Goal: Task Accomplishment & Management: Complete application form

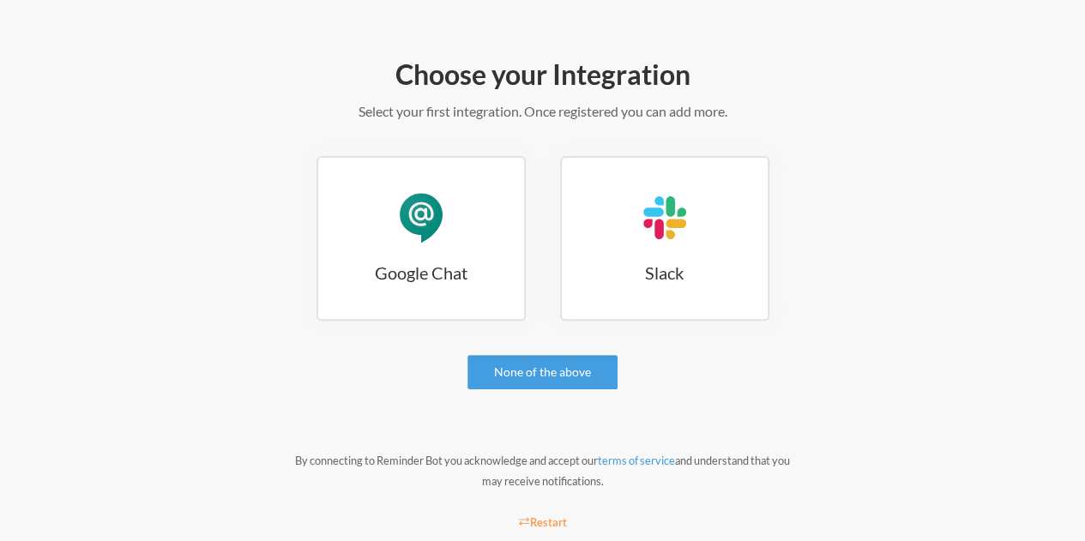
scroll to position [172, 0]
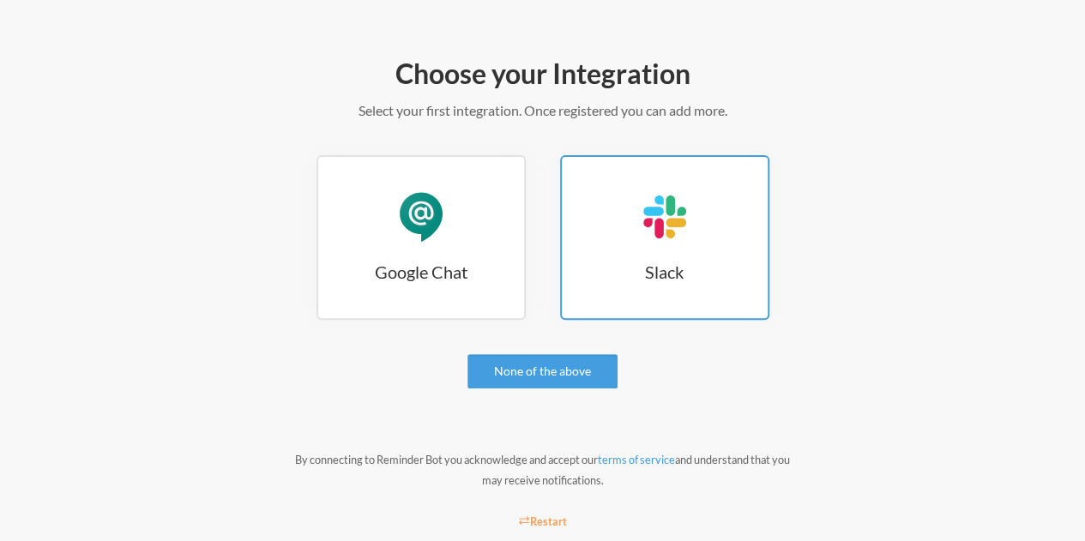
click at [630, 263] on h3 "Slack" at bounding box center [665, 272] width 206 height 24
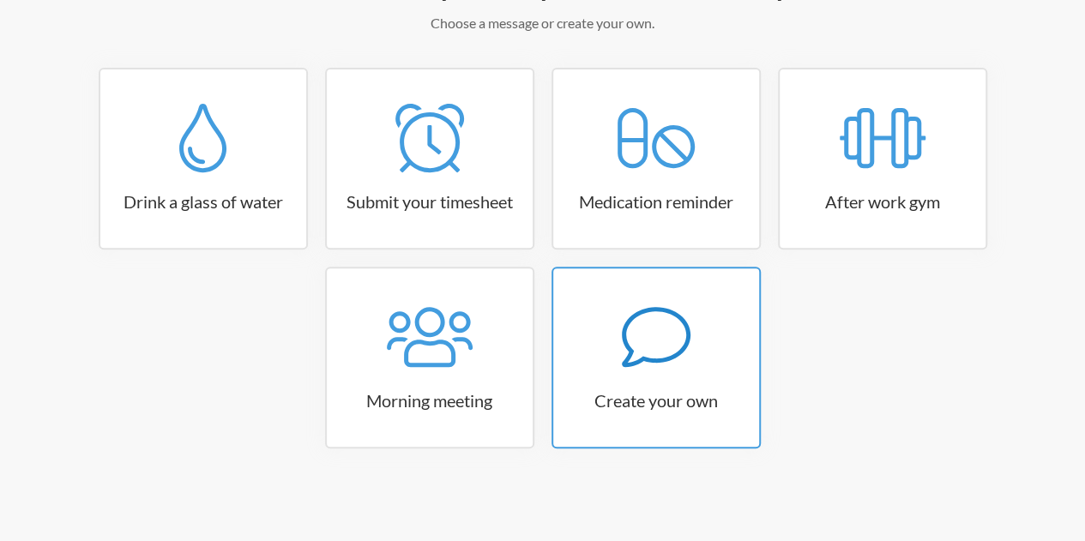
scroll to position [260, 0]
click at [720, 385] on link "Create your own" at bounding box center [656, 357] width 209 height 182
select select "08:30:00"
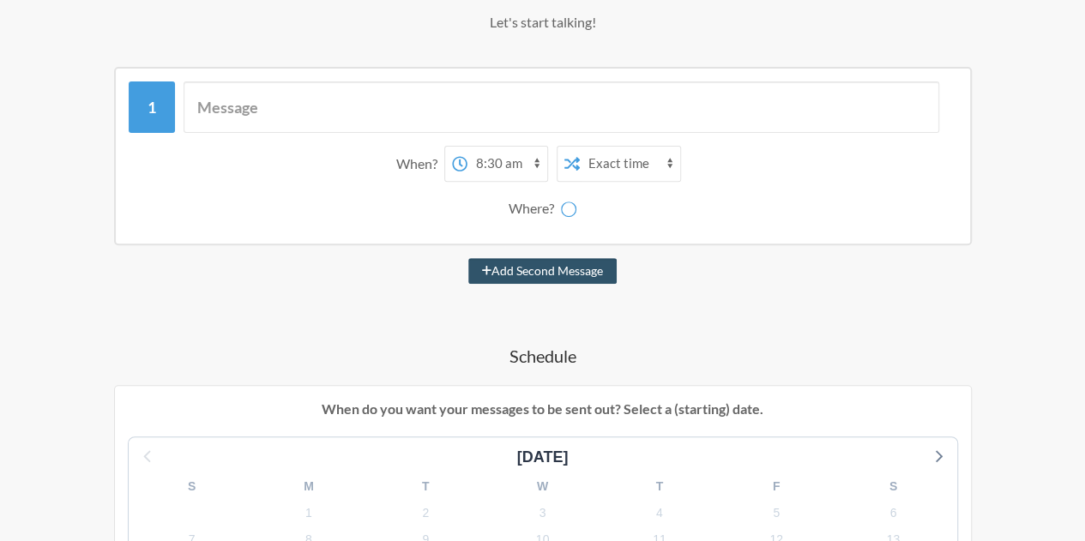
click at [512, 160] on select "12:00 am 12:15 am 12:30 am 12:45 am 1:00 am 1:15 am 1:30 am 1:45 am 2:00 am 2:1…" at bounding box center [508, 164] width 80 height 34
select select "D09J6D7M5QR"
select select "12:30:00"
click at [468, 147] on select "12:00 am 12:15 am 12:30 am 12:45 am 1:00 am 1:15 am 1:30 am 1:45 am 2:00 am 2:1…" at bounding box center [508, 164] width 80 height 34
drag, startPoint x: 629, startPoint y: 138, endPoint x: 623, endPoint y: 160, distance: 23.1
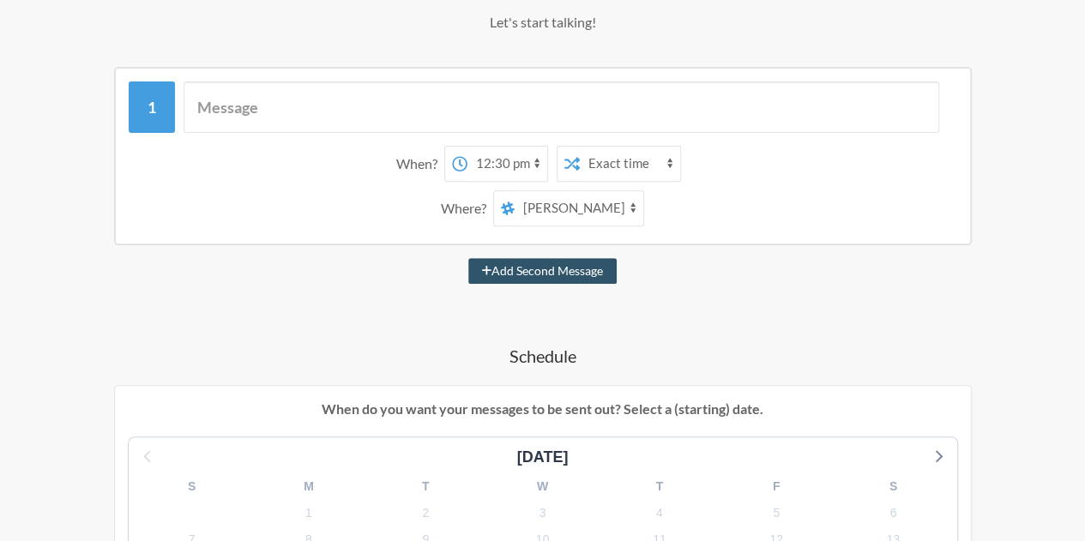
click at [626, 150] on div "Exact time Random time" at bounding box center [619, 164] width 124 height 36
click at [621, 168] on select "Exact time Random time" at bounding box center [630, 164] width 100 height 34
click at [688, 203] on div "Where? new-channel kudos all-flockworks social pd-sharing Jose Gonzalez Sand Ro…" at bounding box center [543, 208] width 812 height 36
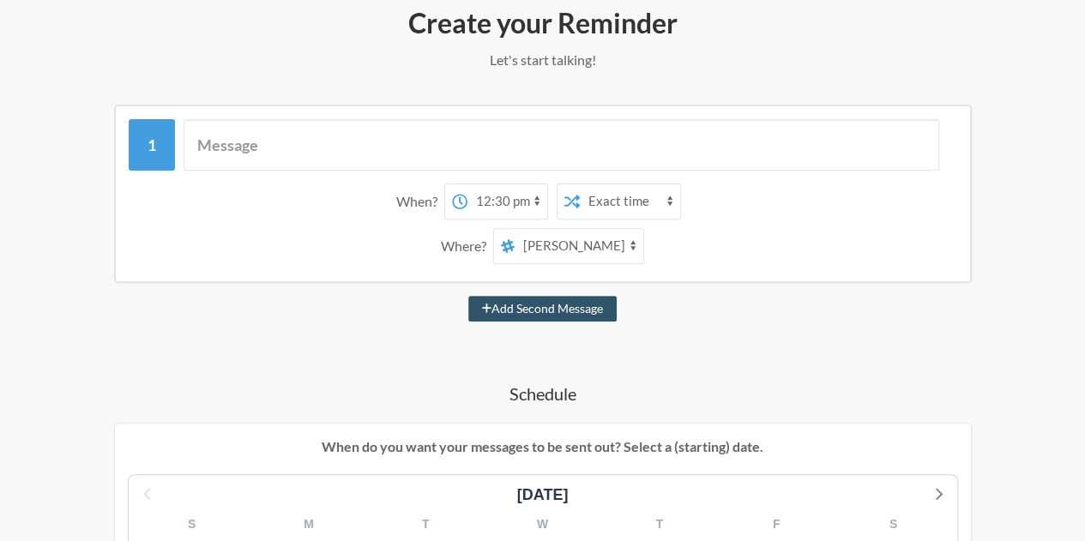
scroll to position [174, 0]
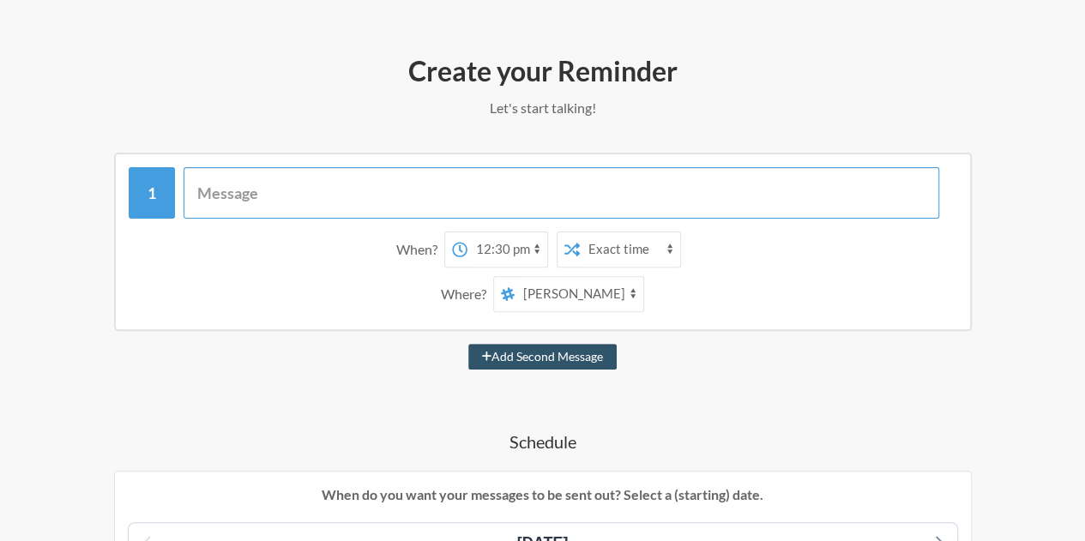
click at [283, 191] on input "text" at bounding box center [562, 192] width 756 height 51
type input "Staff meeting CQI"
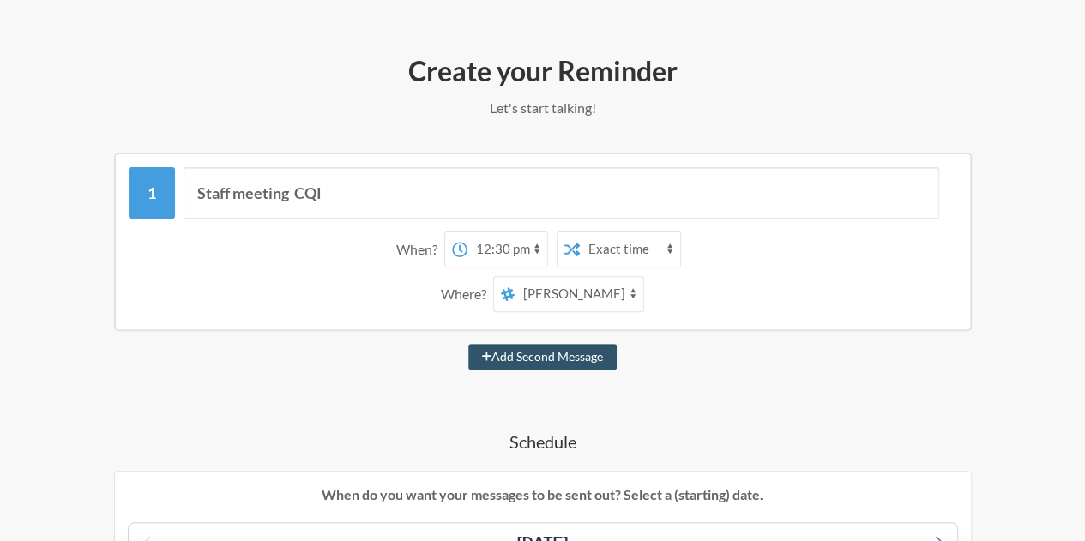
click at [251, 357] on div "Add Second Message" at bounding box center [542, 357] width 983 height 26
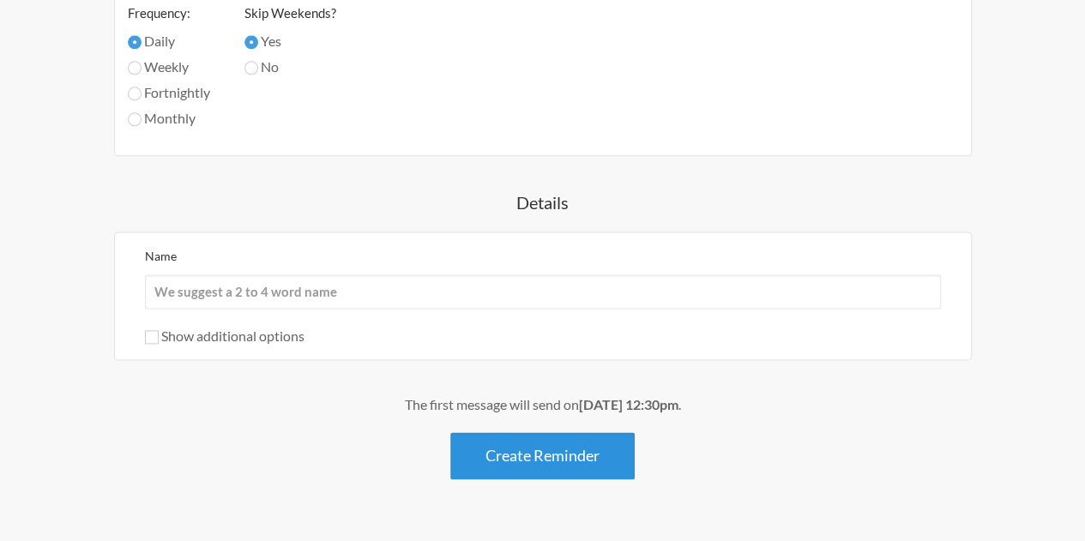
scroll to position [1031, 0]
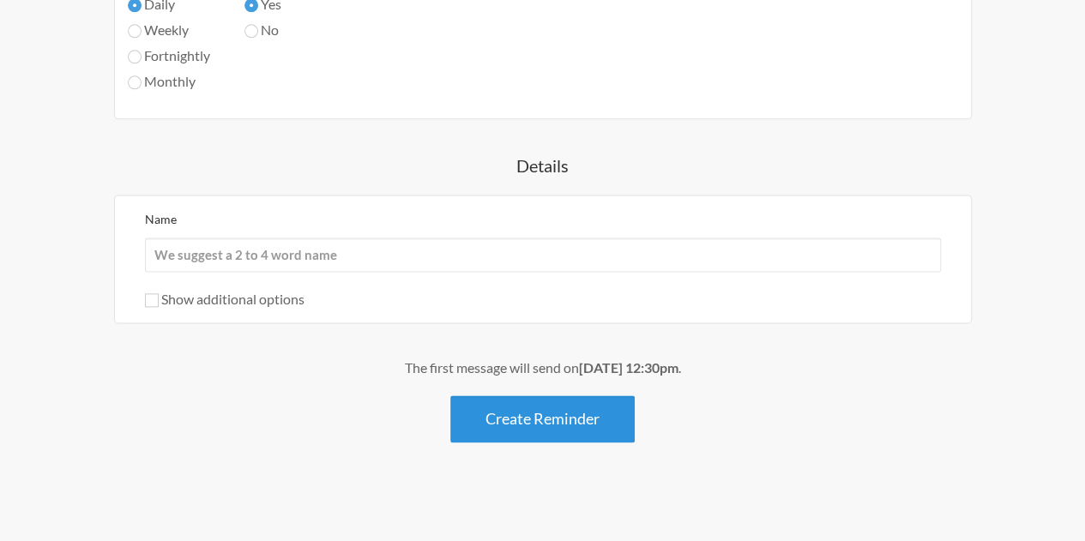
click at [526, 421] on button "Create Reminder" at bounding box center [542, 419] width 184 height 47
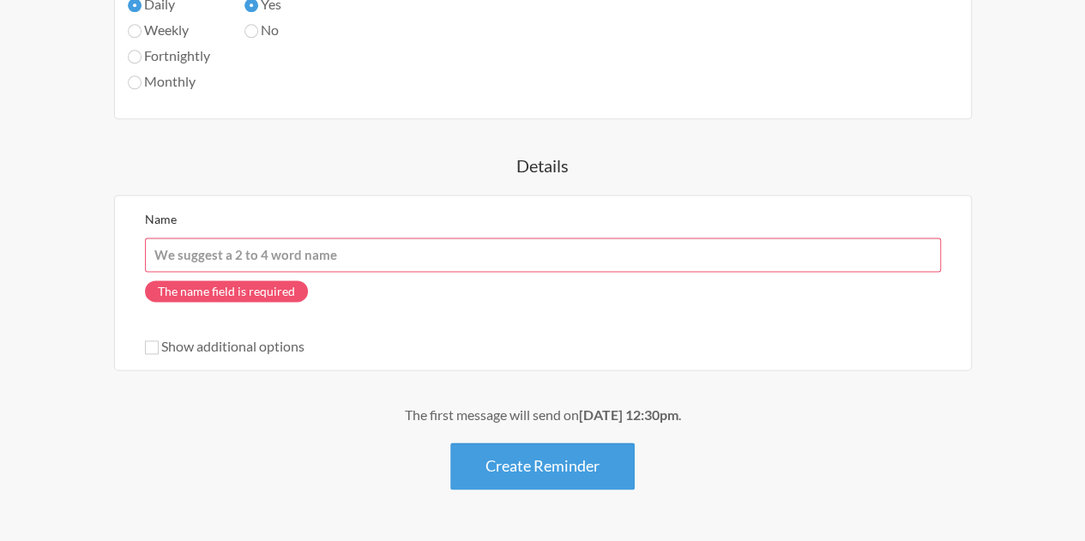
click at [359, 249] on input "Name" at bounding box center [543, 255] width 796 height 34
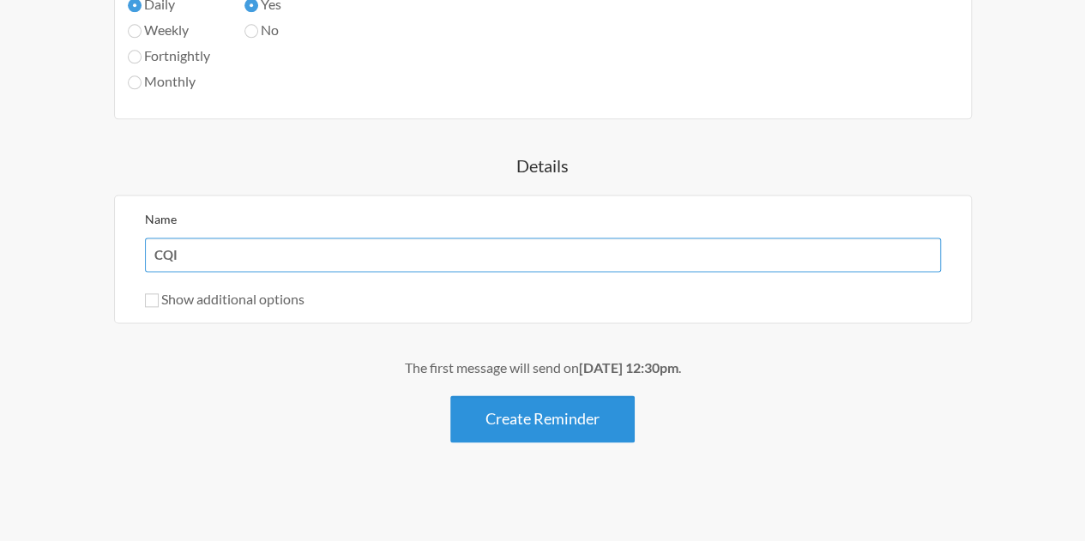
type input "CQI"
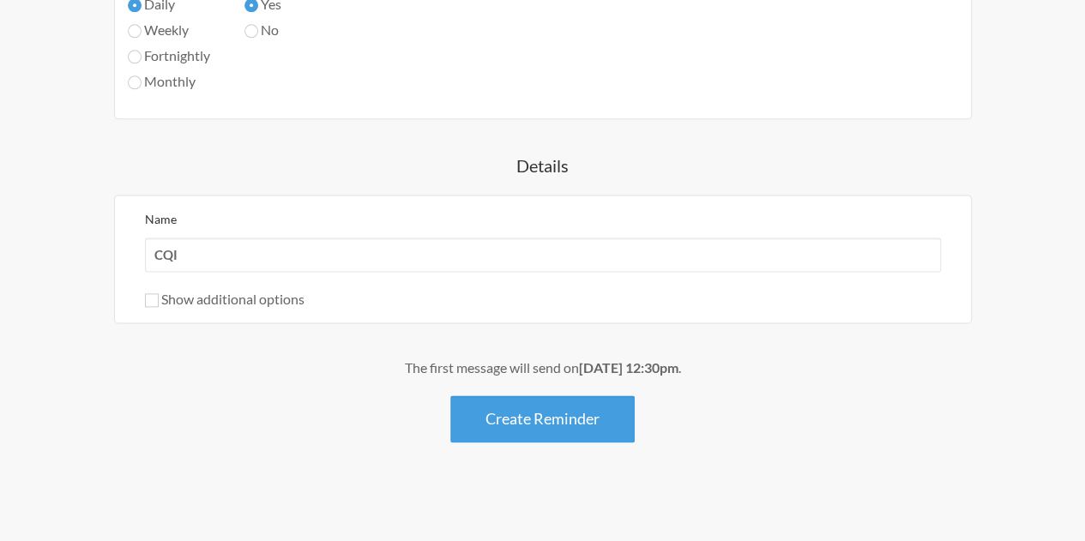
click at [585, 420] on button "Create Reminder" at bounding box center [542, 419] width 184 height 47
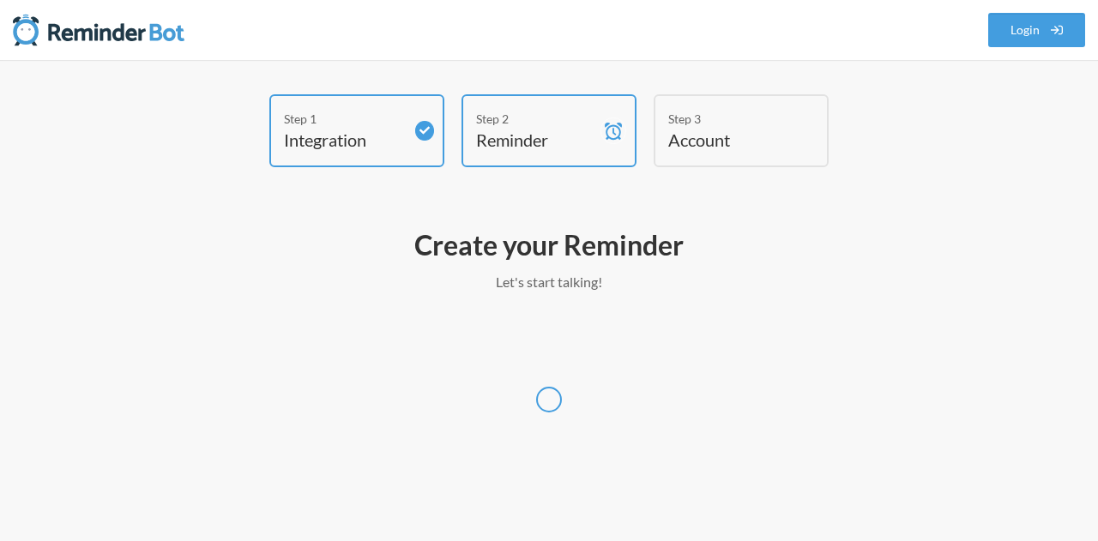
select select "America/Los_Angeles"
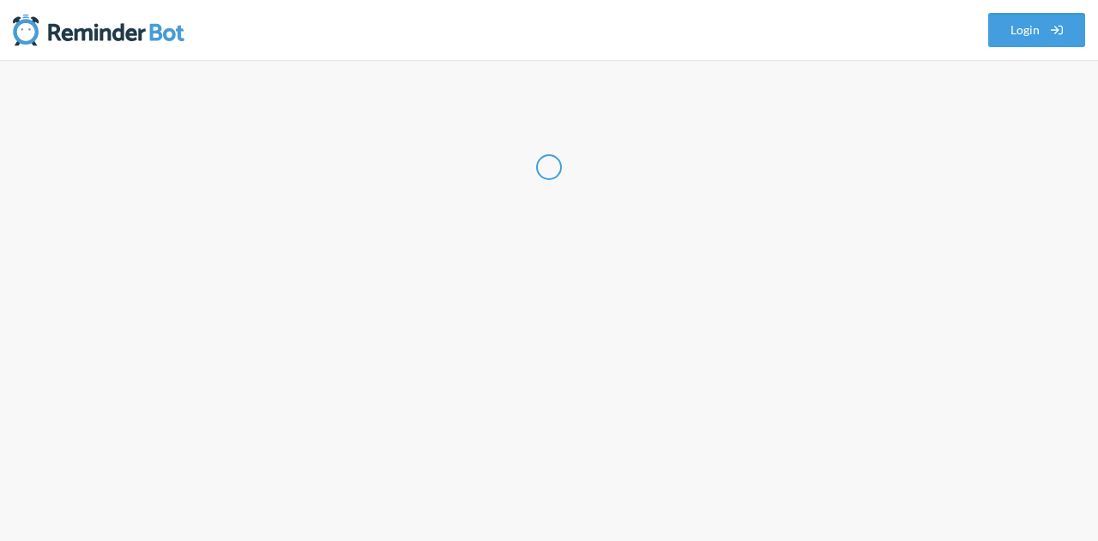
select select "US"
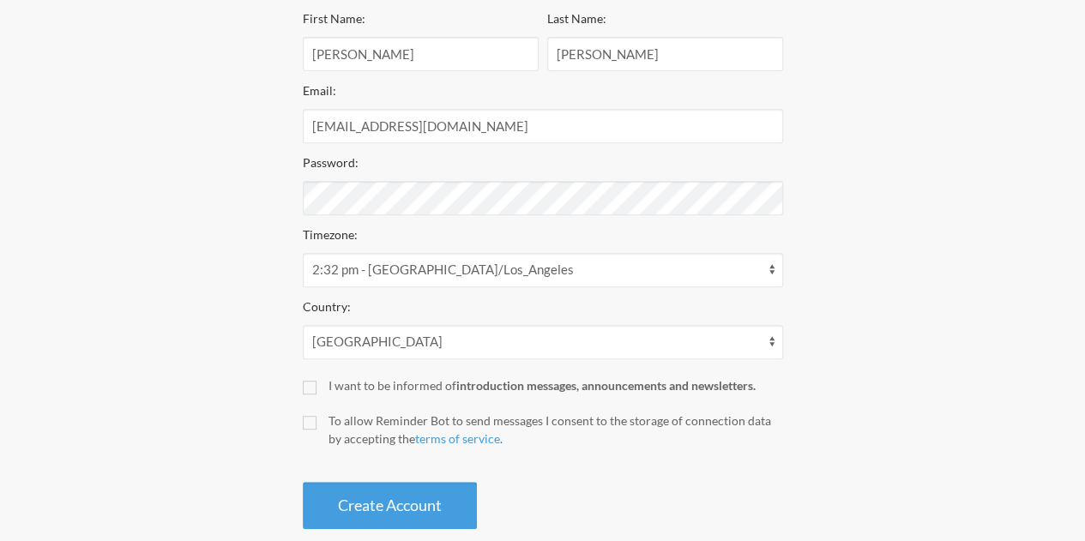
scroll to position [343, 0]
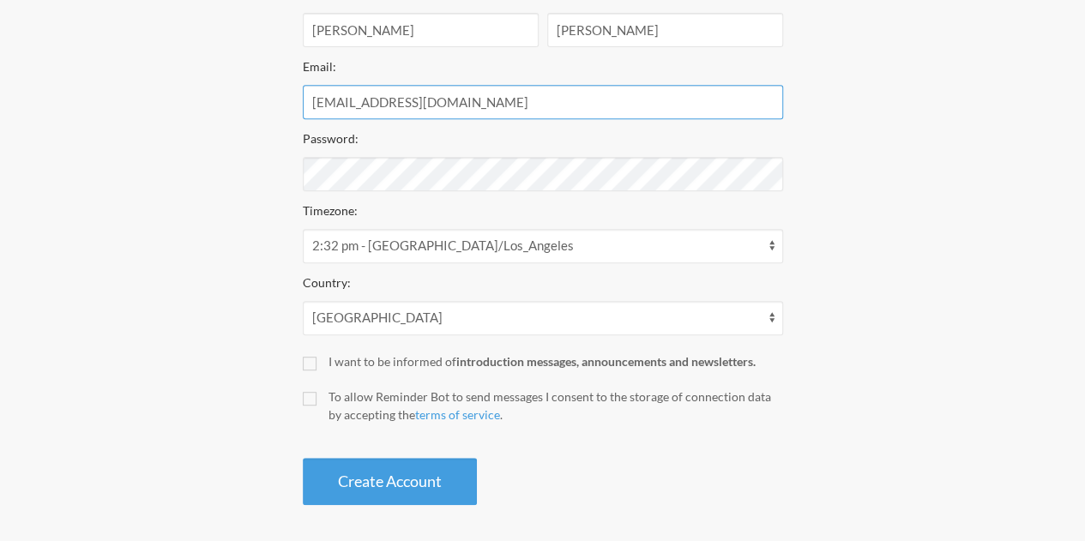
click at [524, 106] on input "joseagonzalez0527@gmail.com" at bounding box center [543, 102] width 481 height 34
click at [526, 102] on input "joseagonzalez0527@gmail.com" at bounding box center [543, 102] width 481 height 34
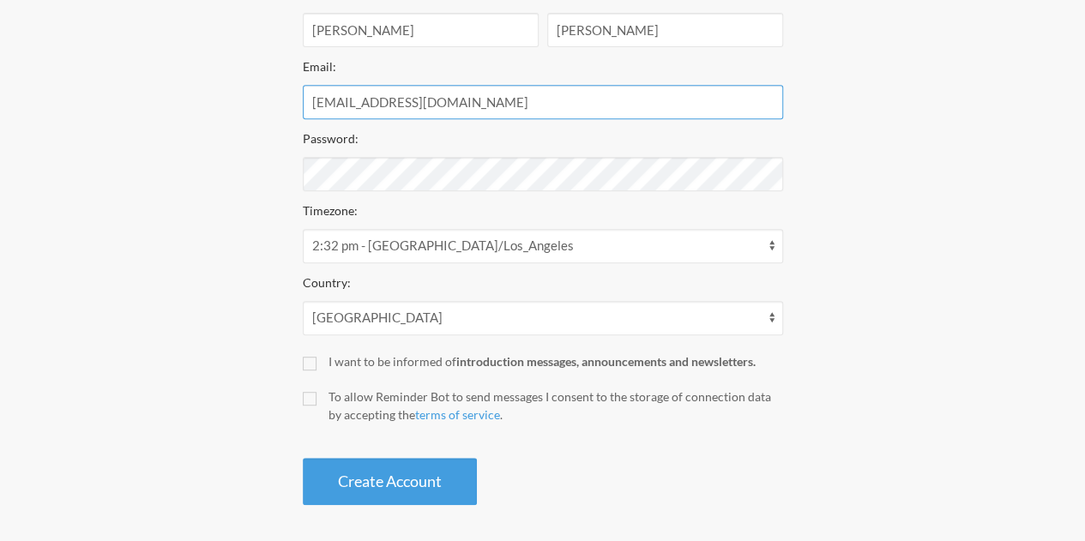
type input "Jagonzalez@fbusd.us"
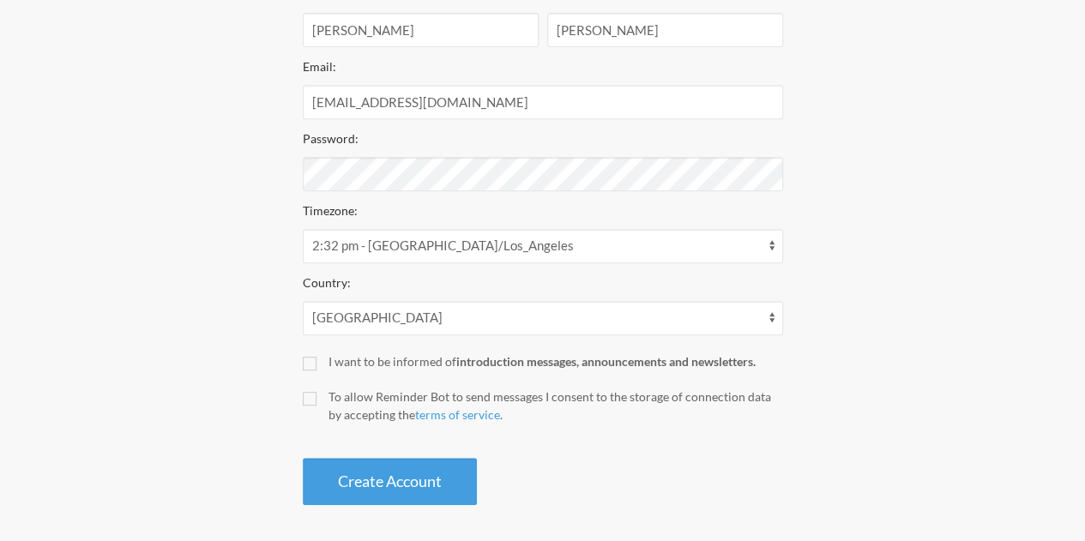
click at [314, 355] on label "I want to be informed of introduction messages, announcements and newsletters." at bounding box center [543, 362] width 481 height 18
click at [314, 357] on input "I want to be informed of introduction messages, announcements and newsletters." at bounding box center [310, 364] width 14 height 14
checkbox input "true"
click at [304, 397] on input "To allow Reminder Bot to send messages I consent to the storage of connection d…" at bounding box center [310, 399] width 14 height 14
checkbox input "true"
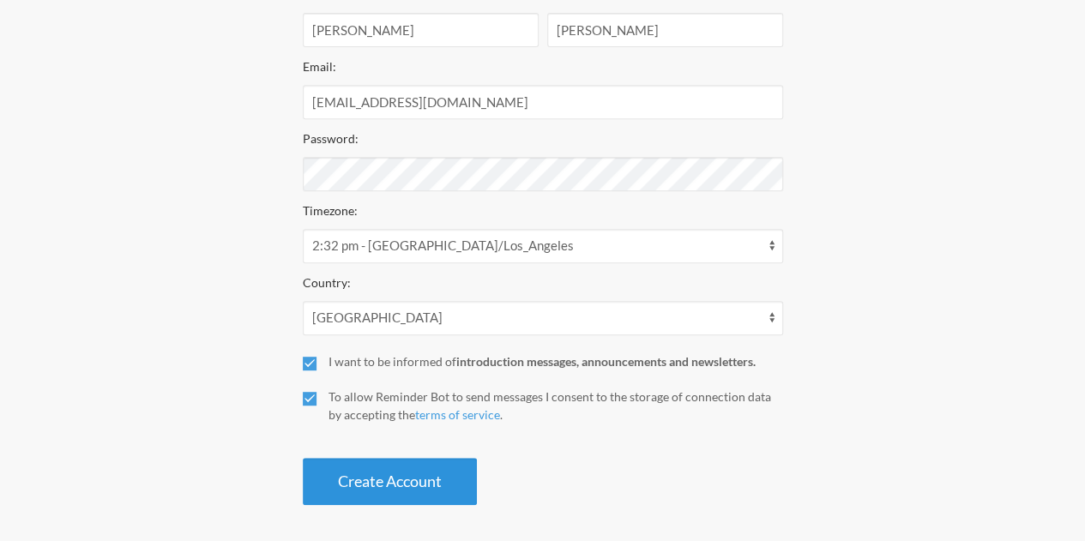
click at [348, 479] on button "Create Account" at bounding box center [390, 481] width 174 height 47
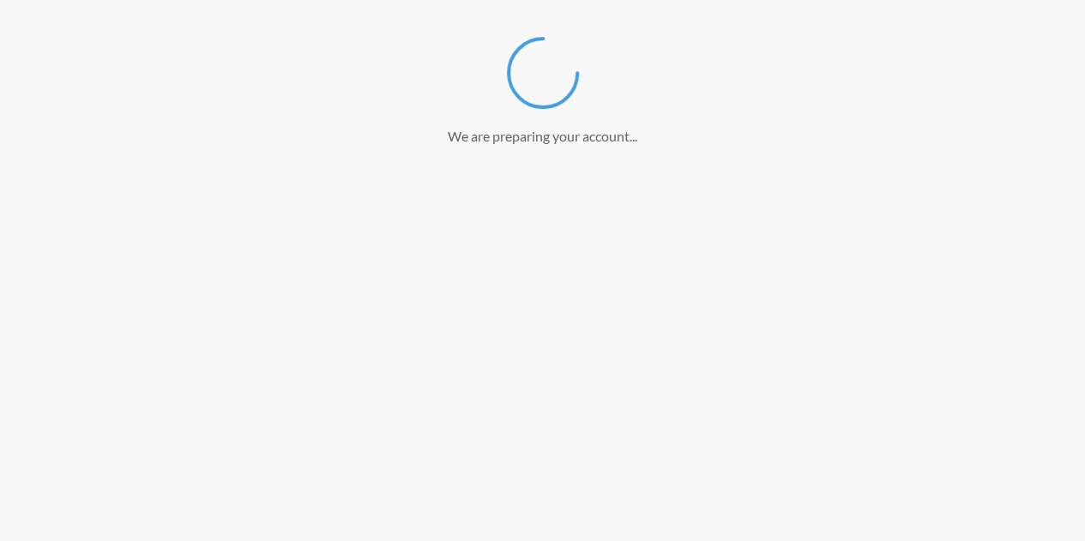
scroll to position [278, 0]
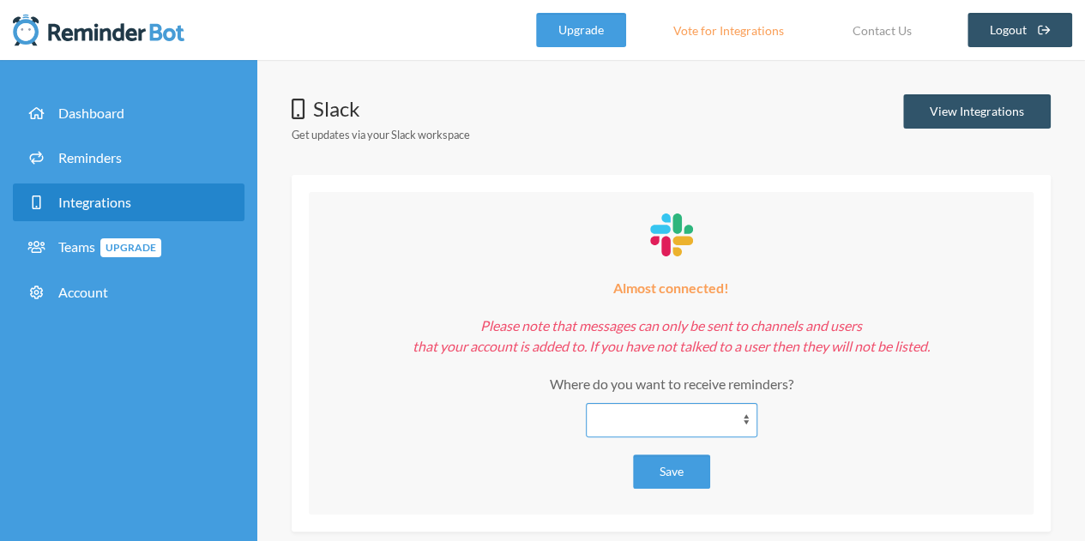
click at [683, 418] on select "**********" at bounding box center [672, 420] width 172 height 34
select select "**********"
click at [586, 403] on select "**********" at bounding box center [672, 420] width 172 height 34
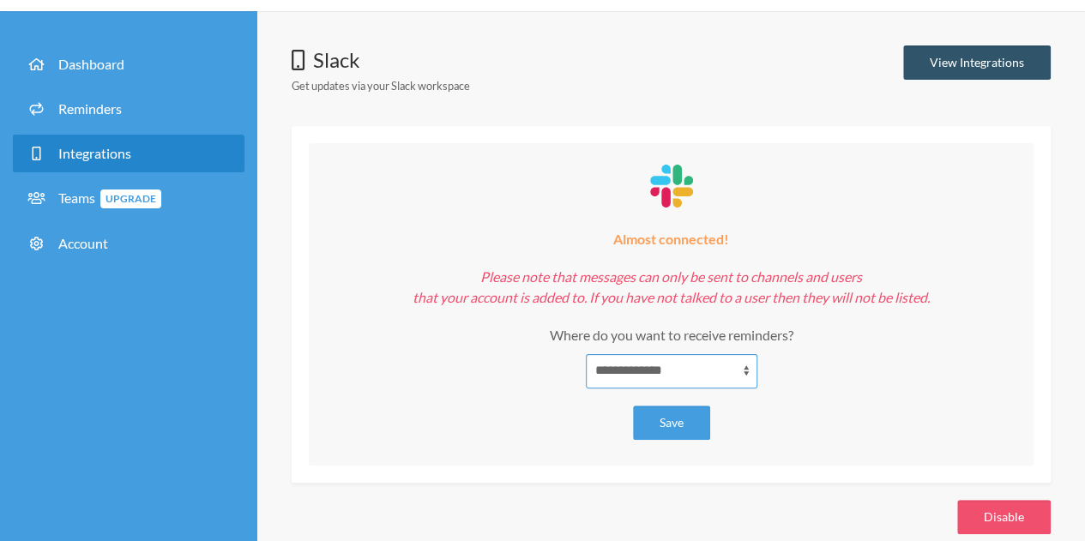
scroll to position [74, 0]
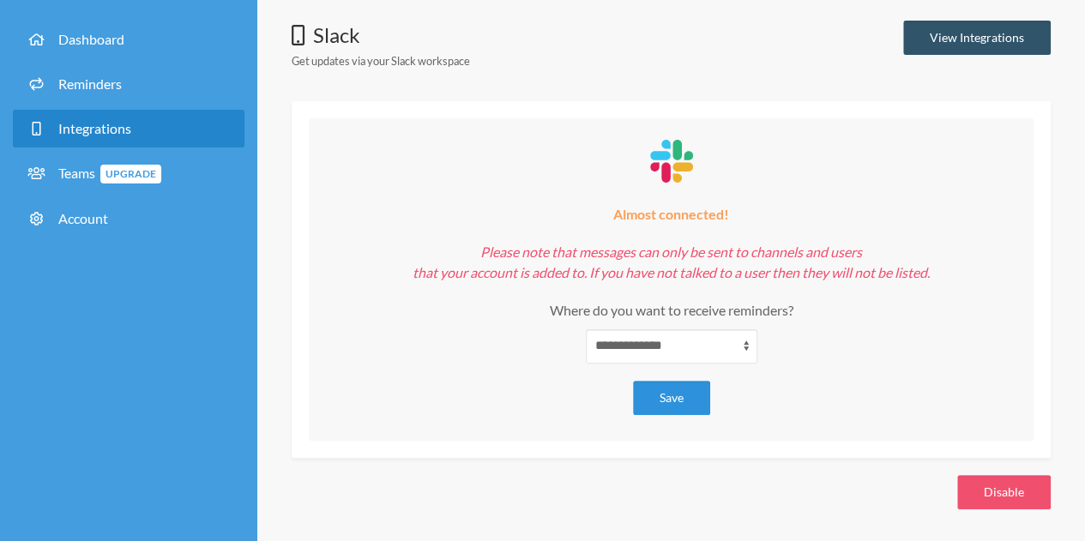
click at [676, 403] on button "Save" at bounding box center [671, 398] width 77 height 34
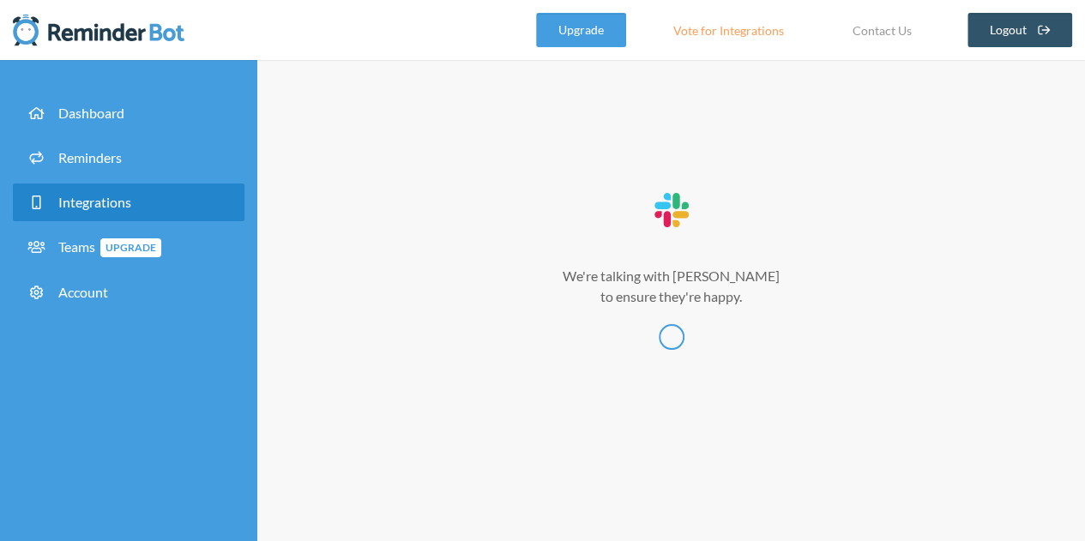
scroll to position [0, 0]
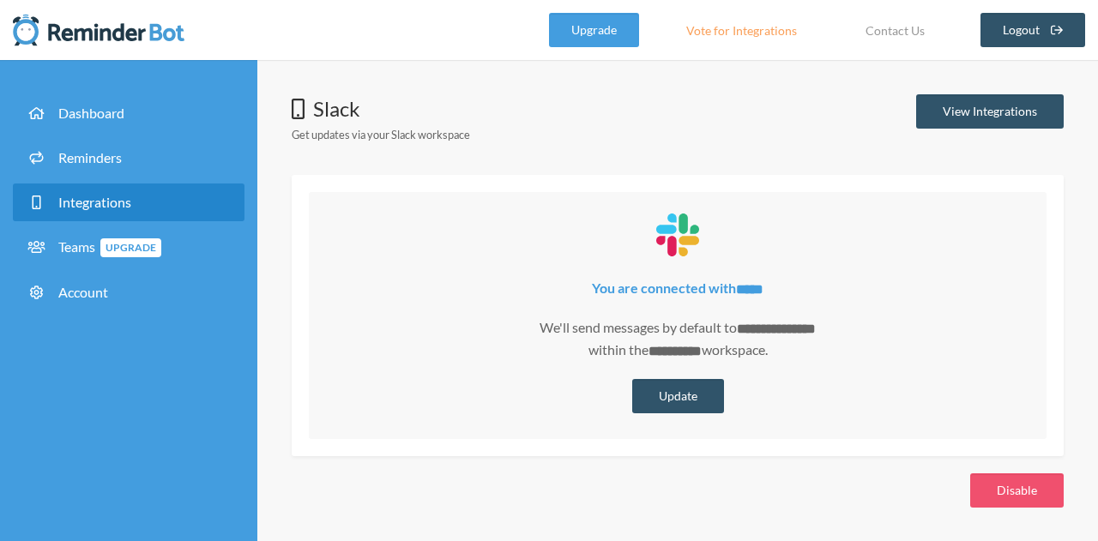
click at [688, 65] on div "**********" at bounding box center [677, 301] width 841 height 482
click at [972, 118] on link "View Integrations" at bounding box center [990, 111] width 148 height 34
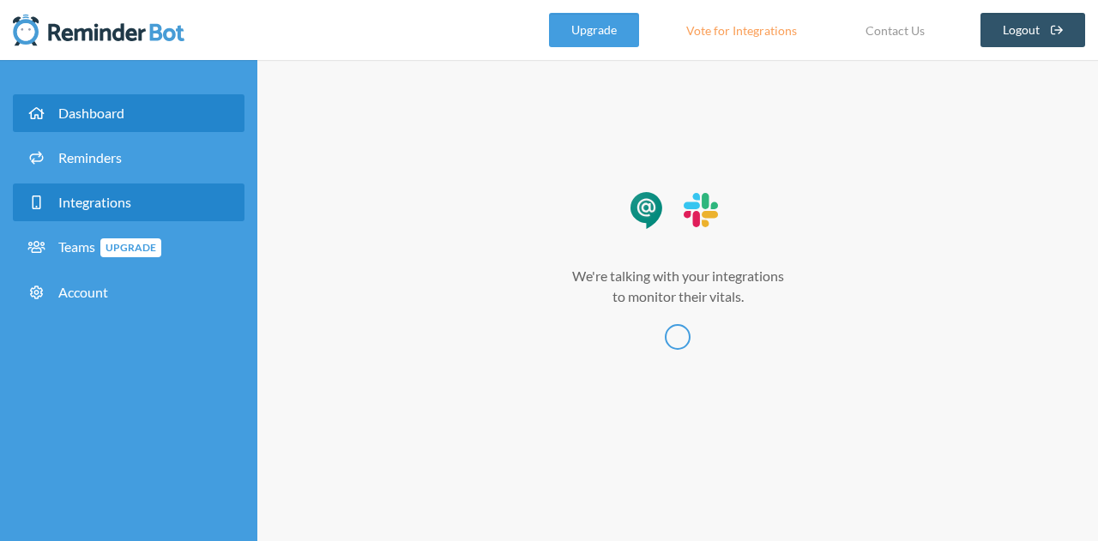
click at [76, 119] on span "Dashboard" at bounding box center [91, 113] width 66 height 16
